Goal: Task Accomplishment & Management: Use online tool/utility

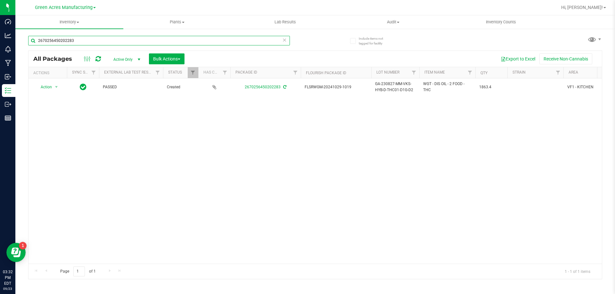
drag, startPoint x: 77, startPoint y: 38, endPoint x: 34, endPoint y: 44, distance: 43.3
click at [34, 44] on input "2670256450202283" at bounding box center [159, 41] width 262 height 10
type input "2529805109604825"
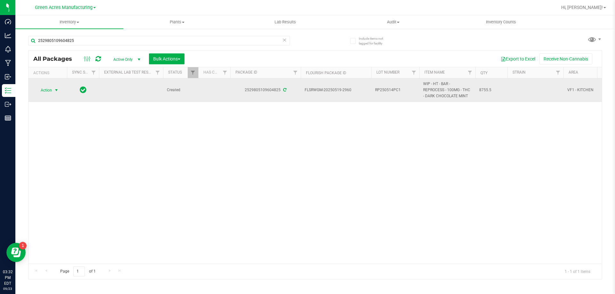
click at [53, 89] on span "select" at bounding box center [57, 90] width 8 height 9
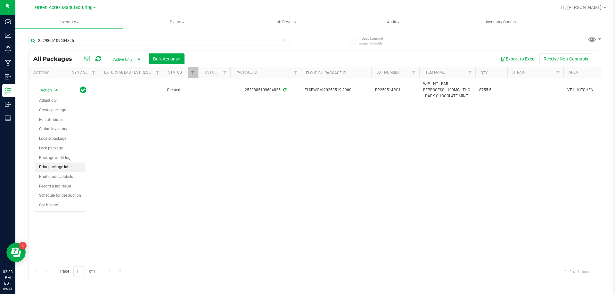
click at [61, 168] on li "Print package label" at bounding box center [60, 168] width 50 height 10
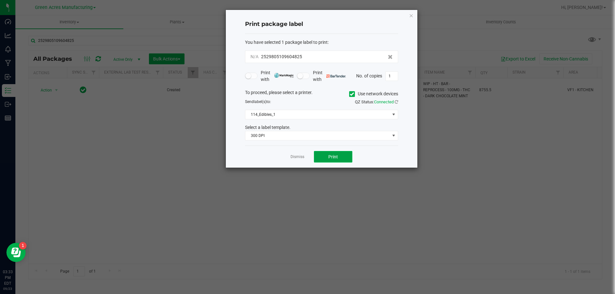
click at [347, 158] on button "Print" at bounding box center [333, 157] width 38 height 12
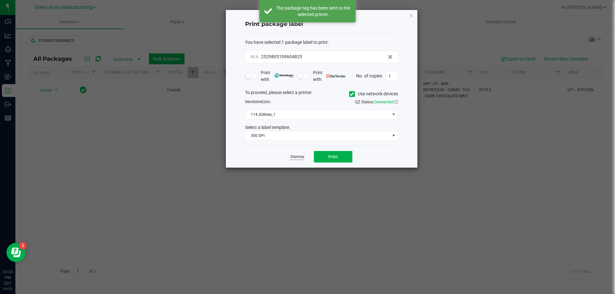
click at [304, 157] on link "Dismiss" at bounding box center [297, 156] width 14 height 5
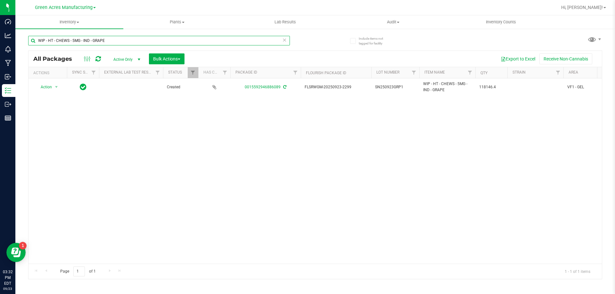
drag, startPoint x: 104, startPoint y: 41, endPoint x: 37, endPoint y: 39, distance: 67.0
click at [37, 39] on input "WIP - HT - CHEWS - 5MG - IND - GRAPE" at bounding box center [159, 41] width 262 height 10
type input "0674038472002485"
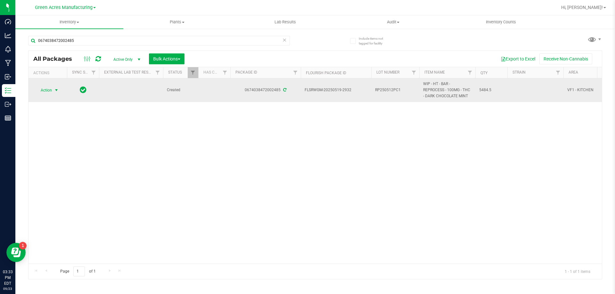
click at [52, 89] on span "Action" at bounding box center [43, 90] width 17 height 9
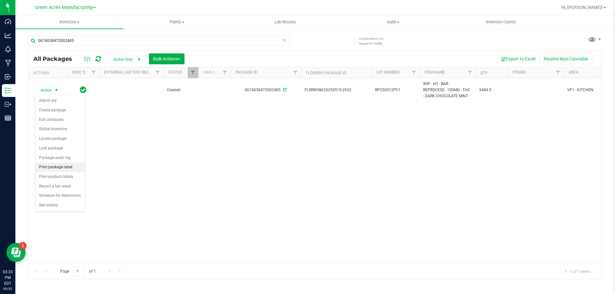
click at [57, 166] on li "Print package label" at bounding box center [60, 168] width 50 height 10
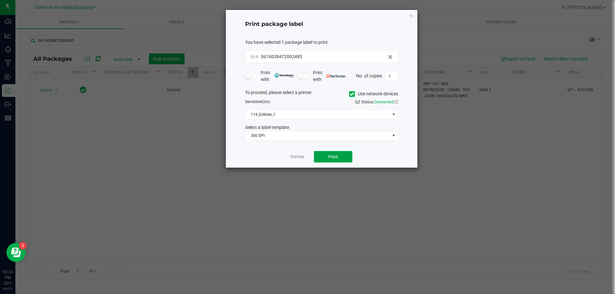
click at [324, 154] on button "Print" at bounding box center [333, 157] width 38 height 12
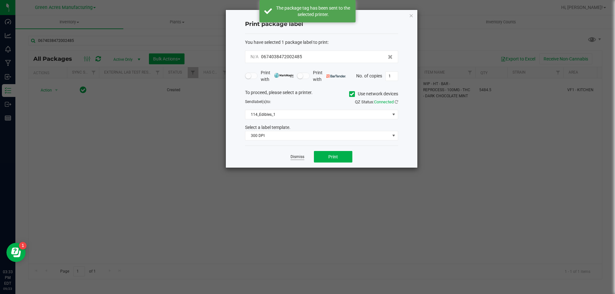
click at [302, 158] on link "Dismiss" at bounding box center [297, 156] width 14 height 5
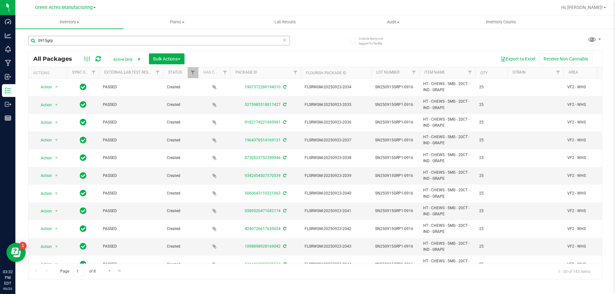
drag, startPoint x: 55, startPoint y: 37, endPoint x: 34, endPoint y: 36, distance: 21.5
click at [34, 36] on input "0915grp" at bounding box center [159, 41] width 262 height 10
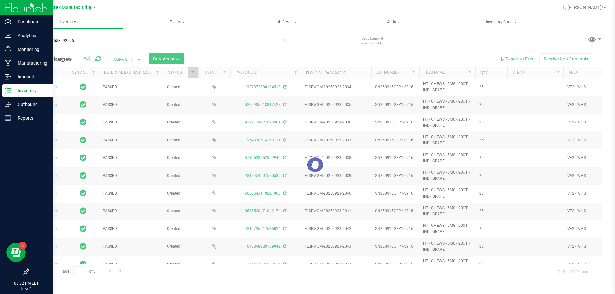
type input "2349774553592296"
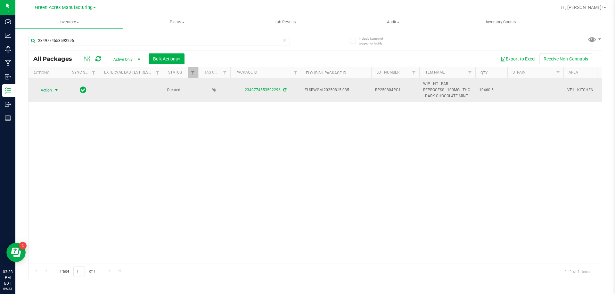
click at [47, 89] on span "Action" at bounding box center [43, 90] width 17 height 9
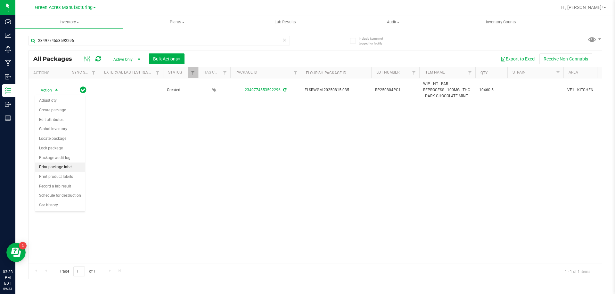
click at [70, 169] on li "Print package label" at bounding box center [60, 168] width 50 height 10
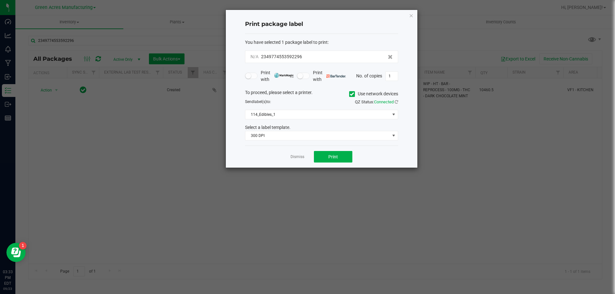
click at [324, 163] on div "Dismiss Print" at bounding box center [321, 157] width 153 height 22
click at [325, 155] on button "Print" at bounding box center [333, 157] width 38 height 12
click at [299, 159] on link "Dismiss" at bounding box center [297, 156] width 14 height 5
